Goal: Task Accomplishment & Management: Manage account settings

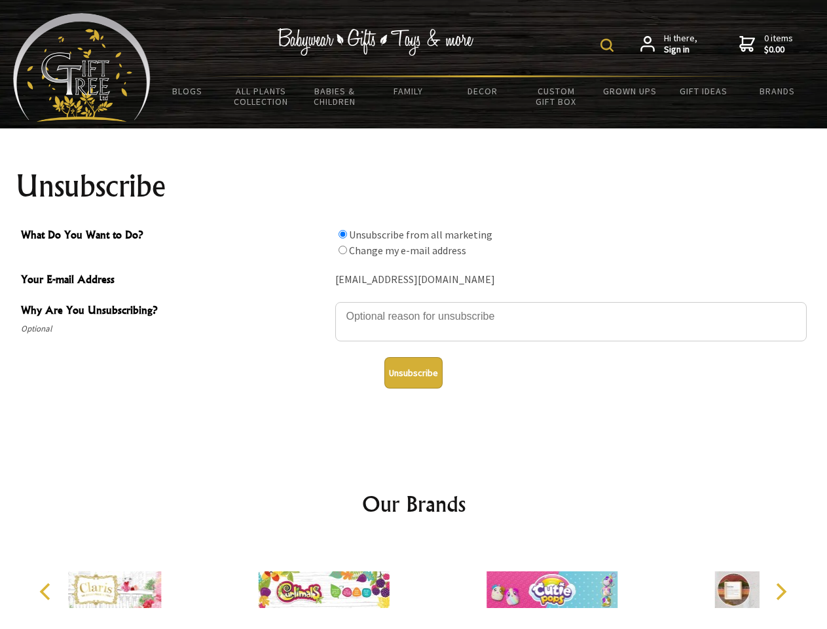
click at [609, 45] on img at bounding box center [607, 45] width 13 height 13
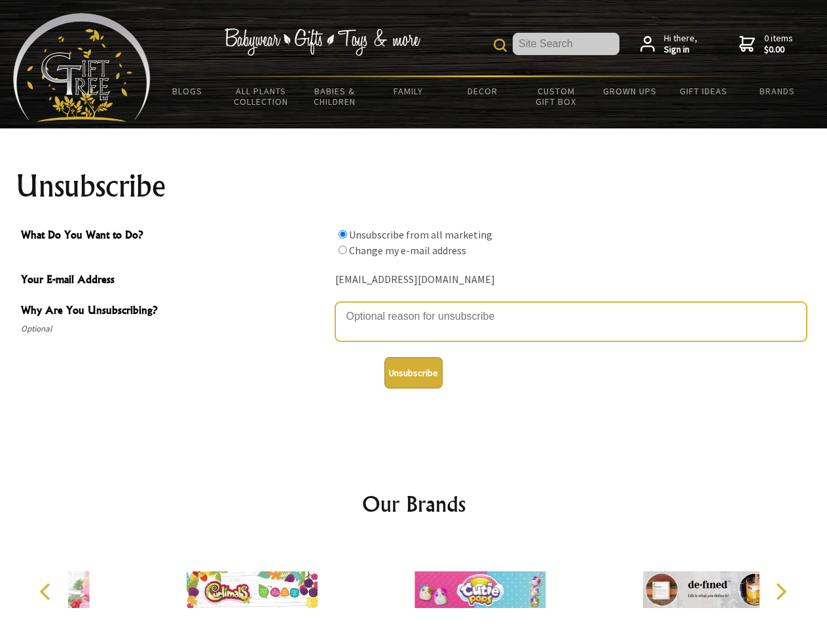
click at [414, 307] on textarea "Why Are You Unsubscribing?" at bounding box center [571, 321] width 472 height 39
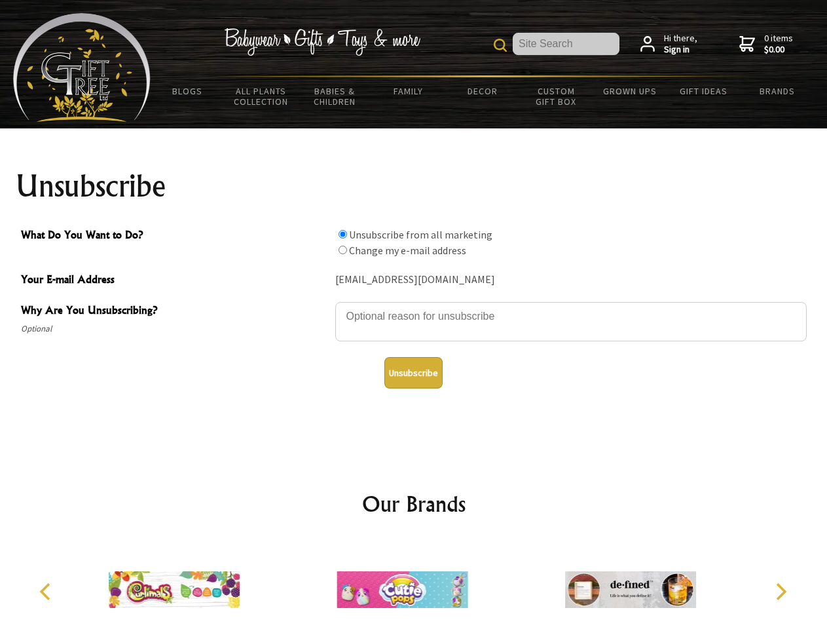
click at [343, 234] on input "What Do You Want to Do?" at bounding box center [343, 234] width 9 height 9
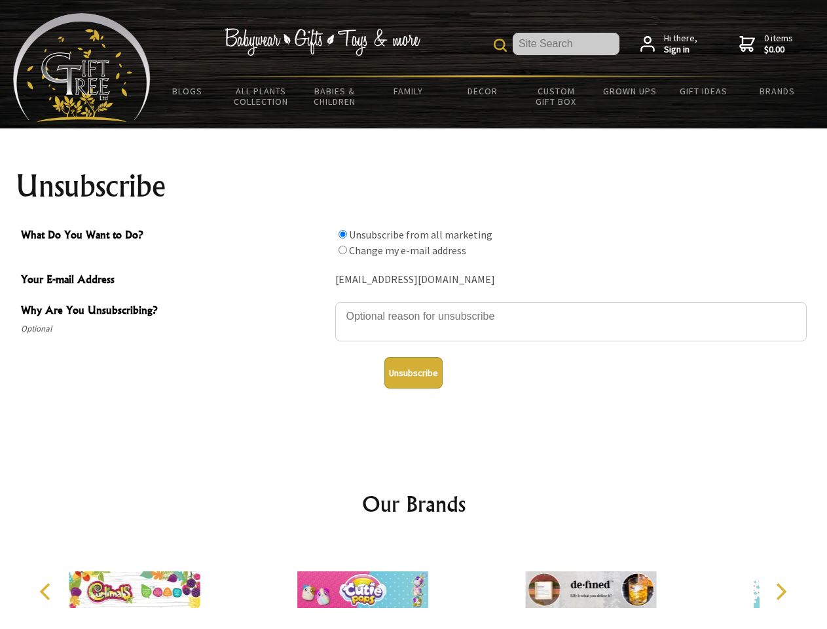
click at [343, 250] on input "What Do You Want to Do?" at bounding box center [343, 250] width 9 height 9
radio input "true"
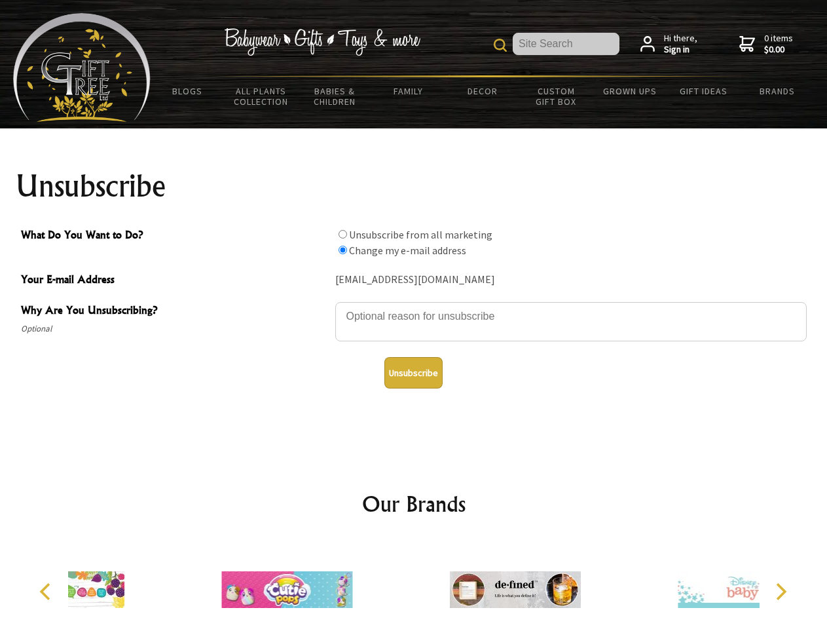
click at [413, 373] on button "Unsubscribe" at bounding box center [413, 372] width 58 height 31
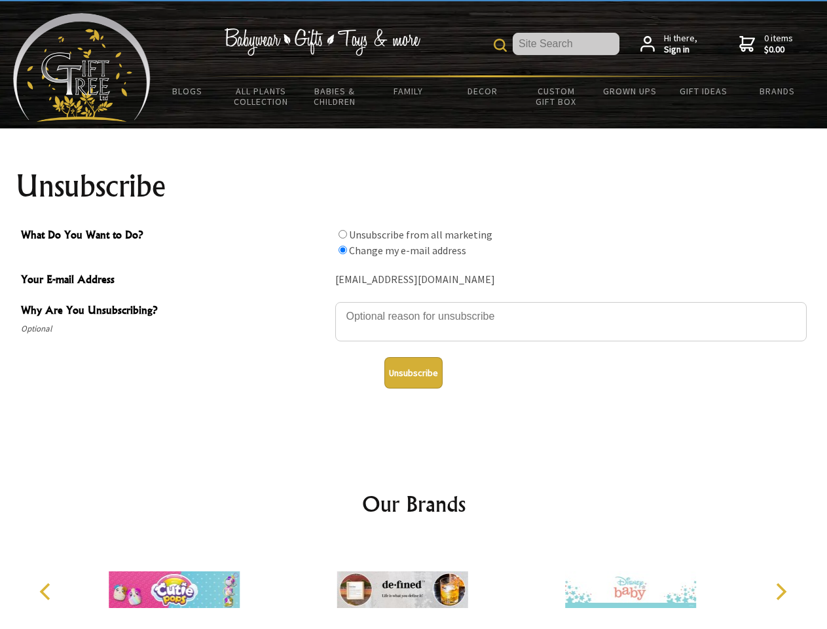
click at [414, 584] on img at bounding box center [402, 589] width 131 height 98
click at [47, 591] on icon "Previous" at bounding box center [46, 591] width 17 height 17
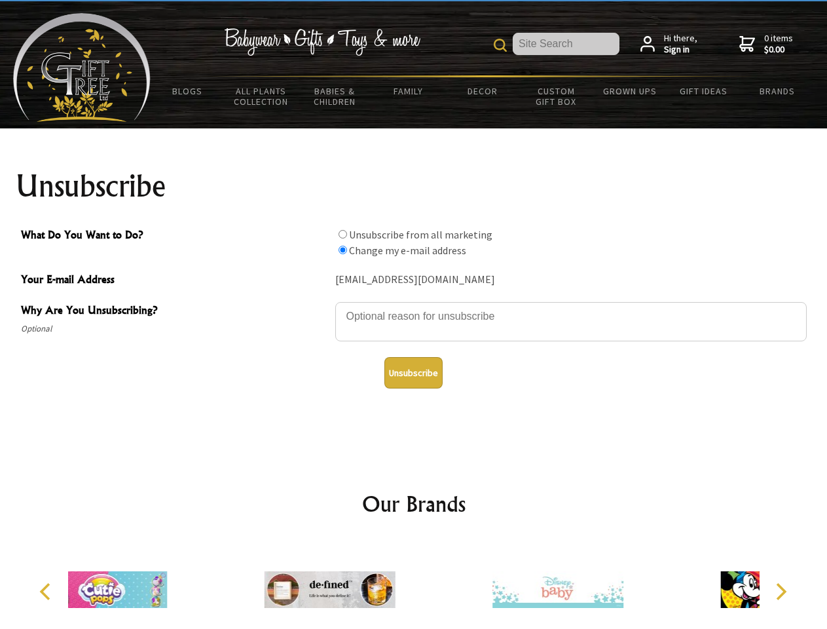
click at [781, 591] on icon "Next" at bounding box center [780, 591] width 17 height 17
